Goal: Task Accomplishment & Management: Use online tool/utility

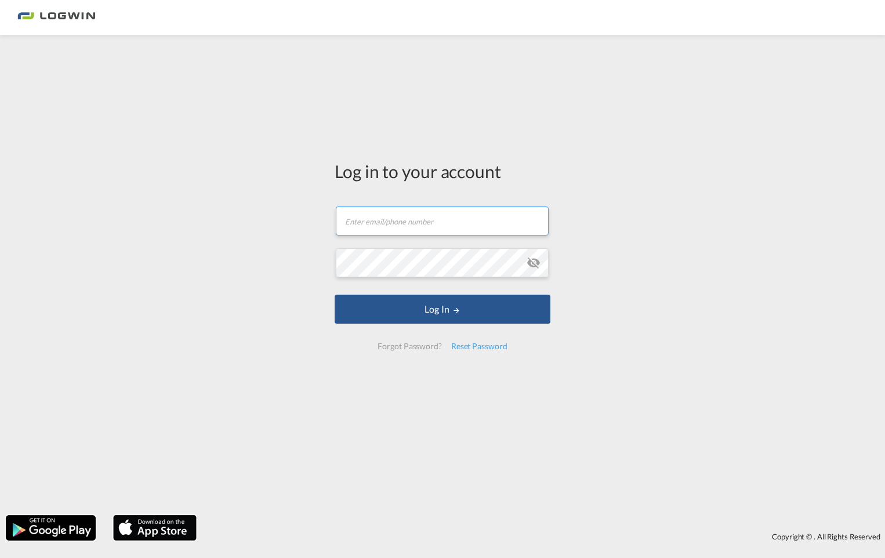
click at [388, 214] on input "text" at bounding box center [442, 220] width 213 height 29
type input "[EMAIL_ADDRESS][PERSON_NAME][DOMAIN_NAME]"
click at [334, 294] on button "Log In" at bounding box center [442, 308] width 216 height 29
